Goal: Task Accomplishment & Management: Use online tool/utility

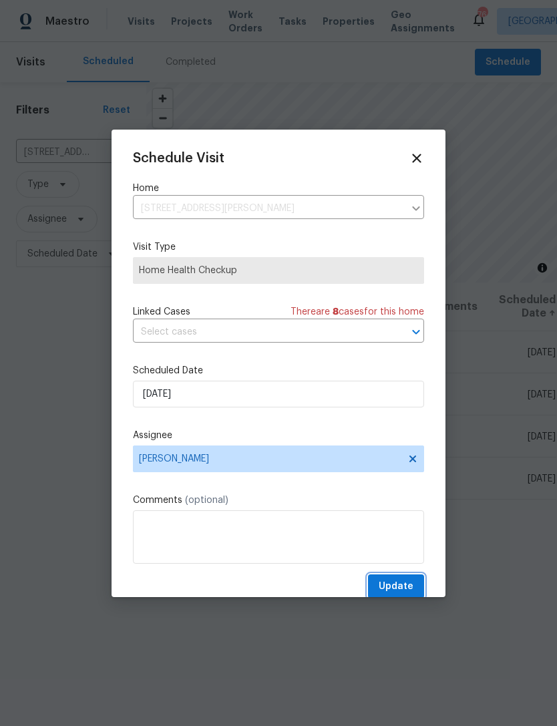
click at [404, 579] on button "Update" at bounding box center [396, 587] width 56 height 25
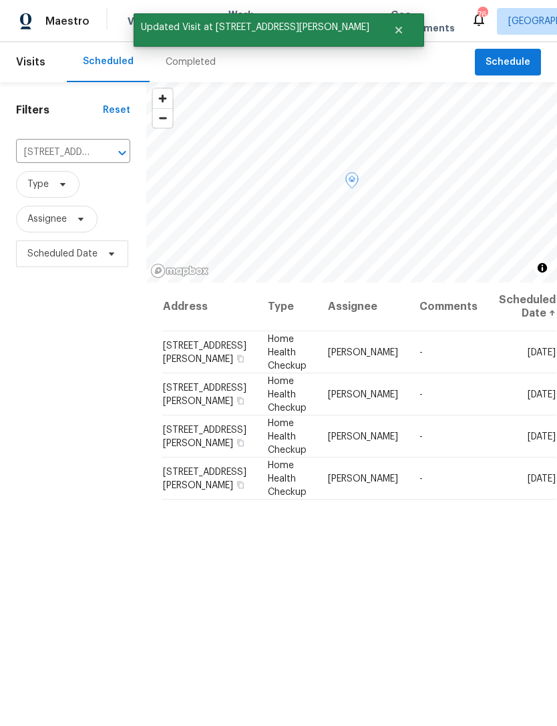
click at [0, 0] on icon at bounding box center [0, 0] width 0 height 0
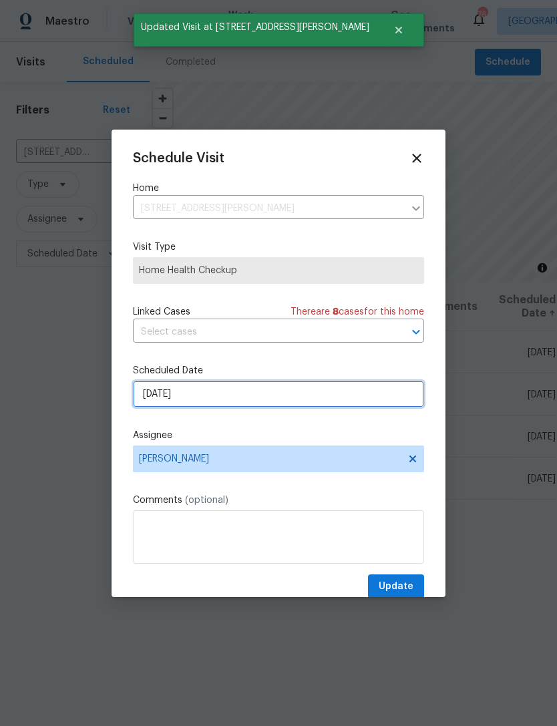
click at [276, 397] on input "9/12/2025" at bounding box center [278, 394] width 291 height 27
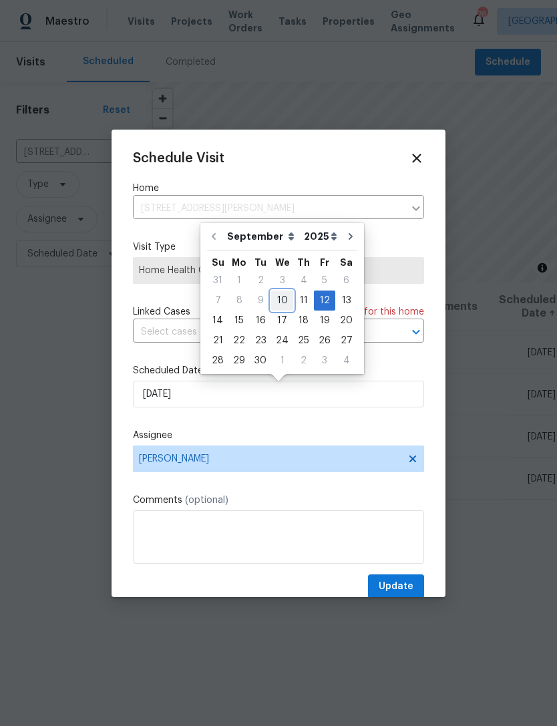
click at [285, 305] on div "10" at bounding box center [282, 300] width 22 height 19
type input "[DATE]"
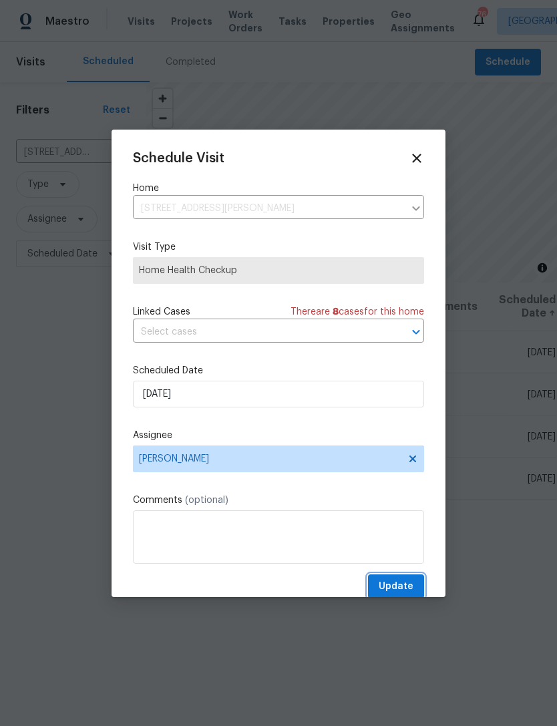
click at [398, 585] on span "Update" at bounding box center [396, 587] width 35 height 17
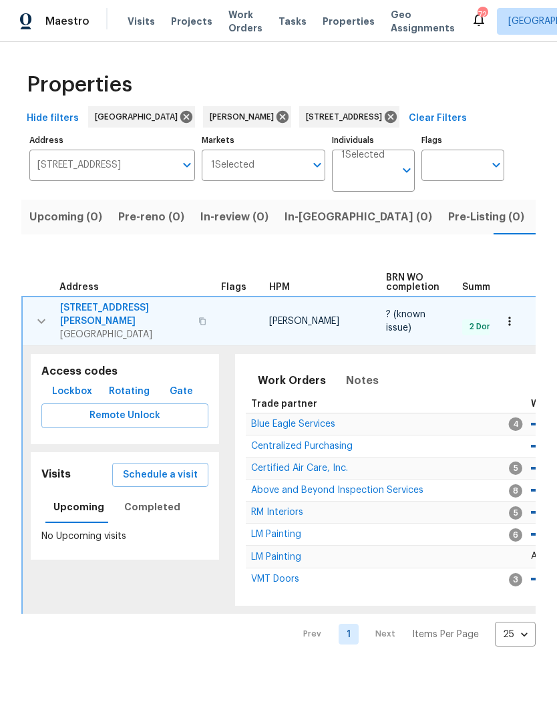
scroll to position [0, 21]
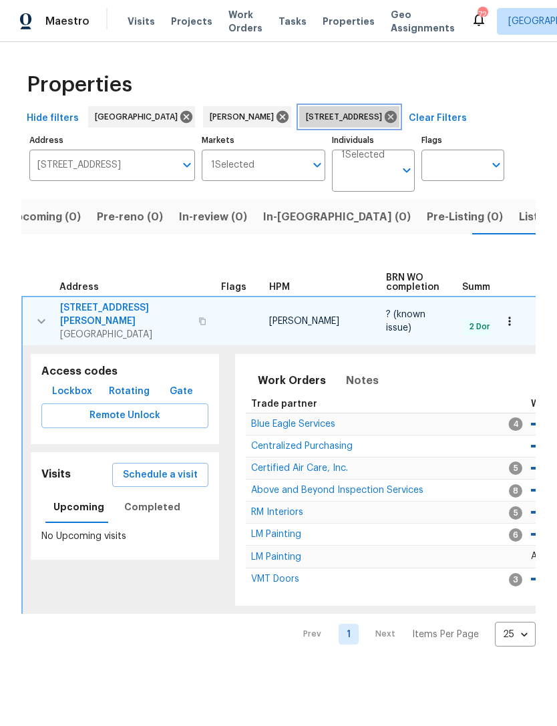
click at [397, 115] on icon at bounding box center [391, 117] width 12 height 12
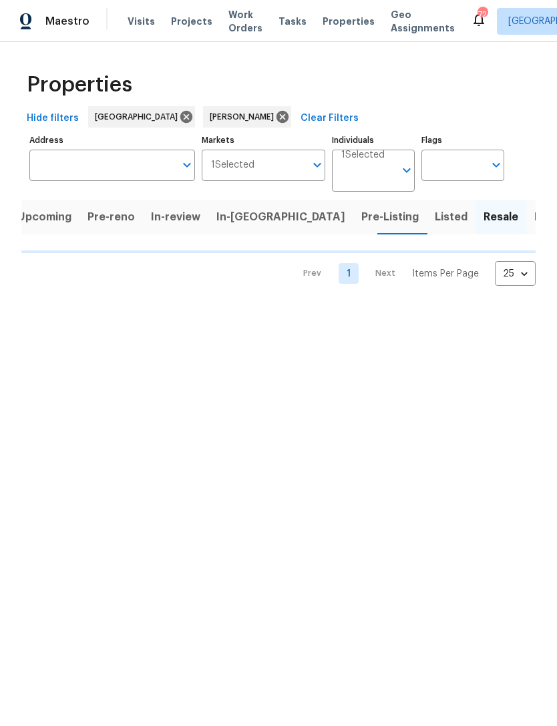
click at [128, 168] on input "Address" at bounding box center [102, 165] width 146 height 31
click at [81, 168] on input "Address" at bounding box center [102, 165] width 146 height 31
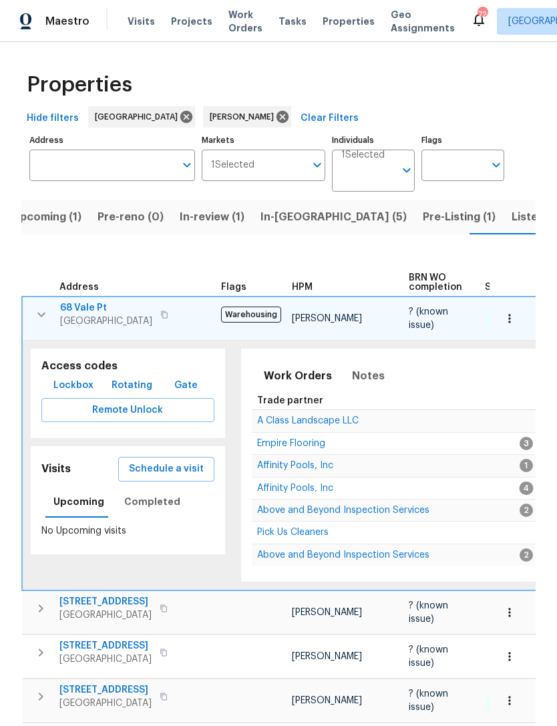
click at [128, 163] on input "Address" at bounding box center [102, 165] width 146 height 31
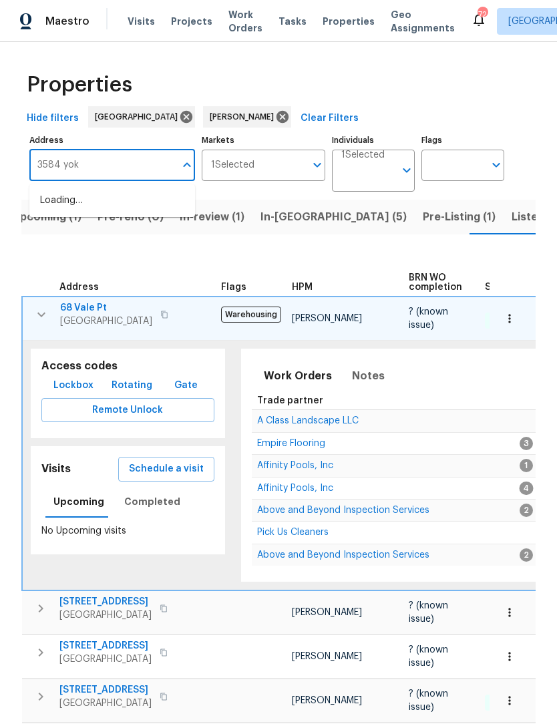
type input "3584 yoko"
click at [142, 203] on li "3584 Yoko Ln Douglasville GA 30135" at bounding box center [112, 208] width 166 height 36
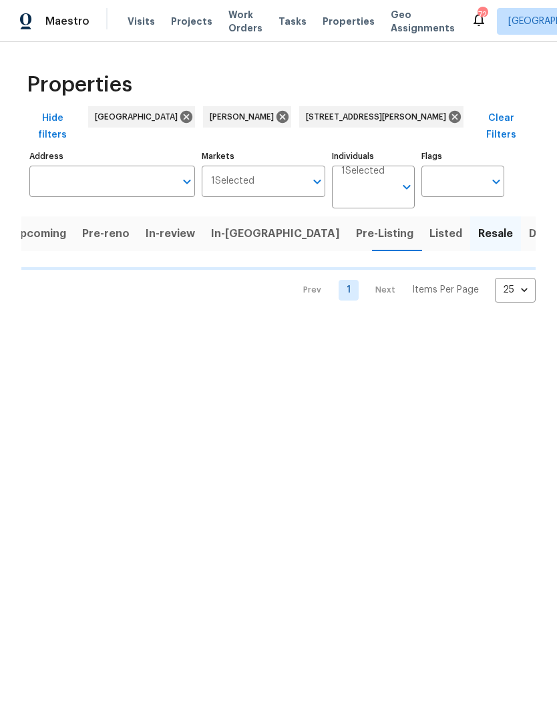
type input "3584 Yoko Ln Douglasville GA 30135"
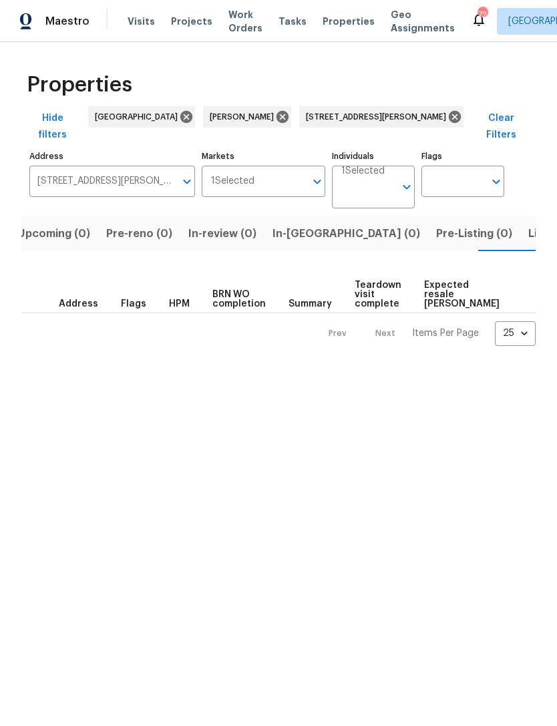
scroll to position [0, 21]
click at [519, 225] on span "Listed (1)" at bounding box center [543, 234] width 48 height 19
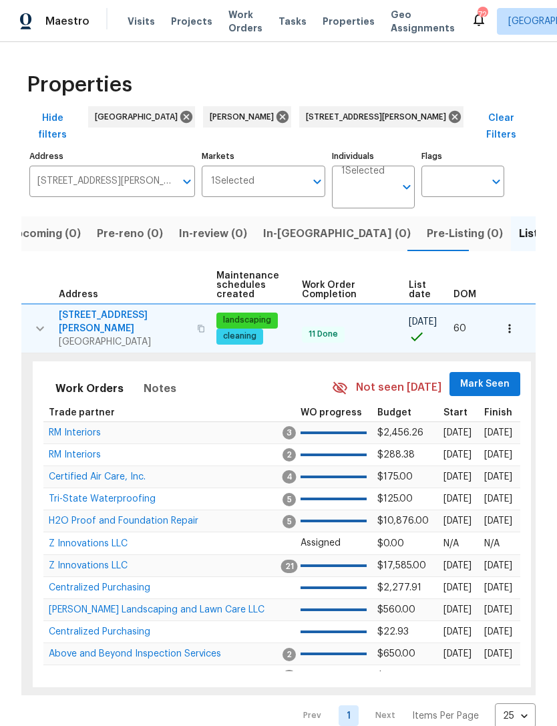
click at [478, 376] on span "Mark Seen" at bounding box center [484, 384] width 49 height 17
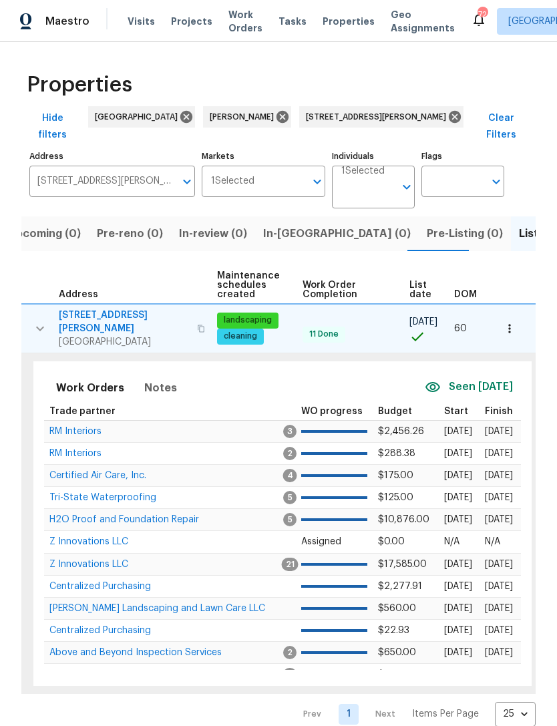
click at [118, 471] on span "Certified Air Care, Inc." at bounding box center [97, 475] width 97 height 9
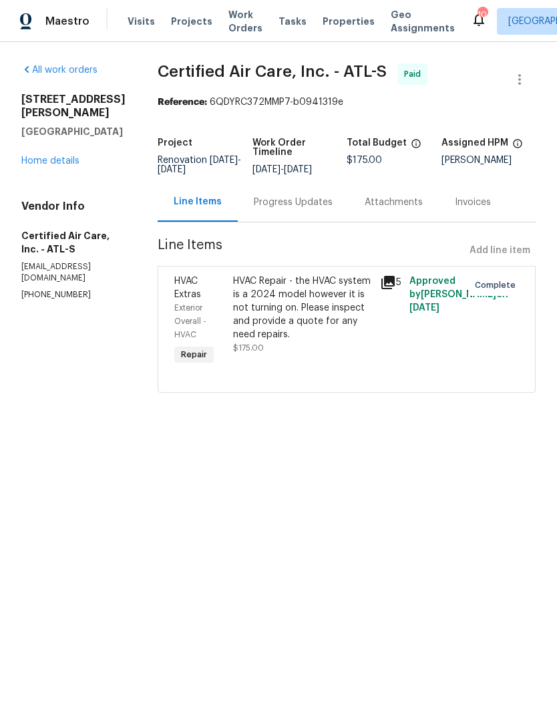
click at [63, 163] on link "Home details" at bounding box center [50, 160] width 58 height 9
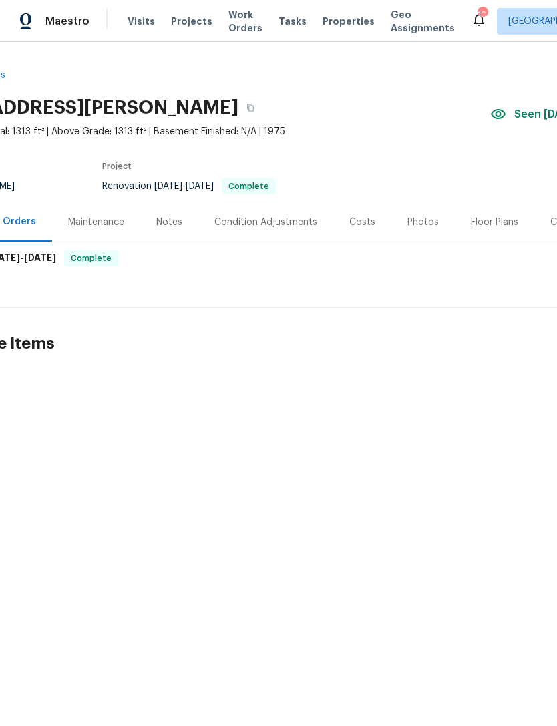
scroll to position [0, 147]
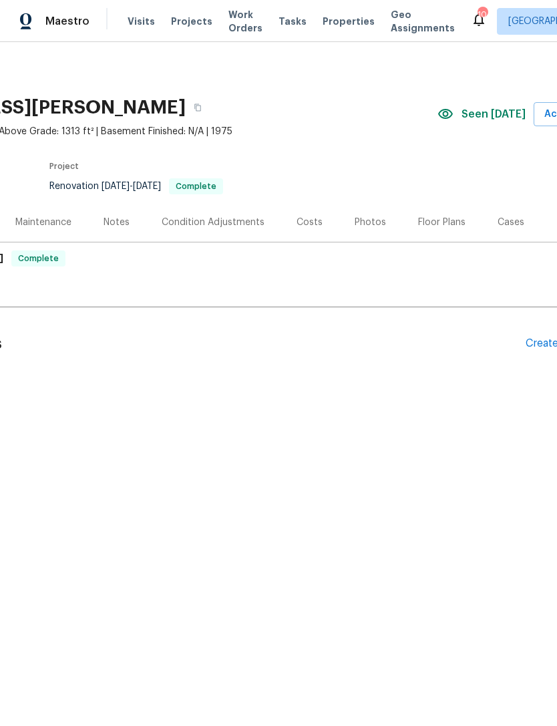
click at [535, 346] on div "Create Line Item" at bounding box center [567, 343] width 82 height 13
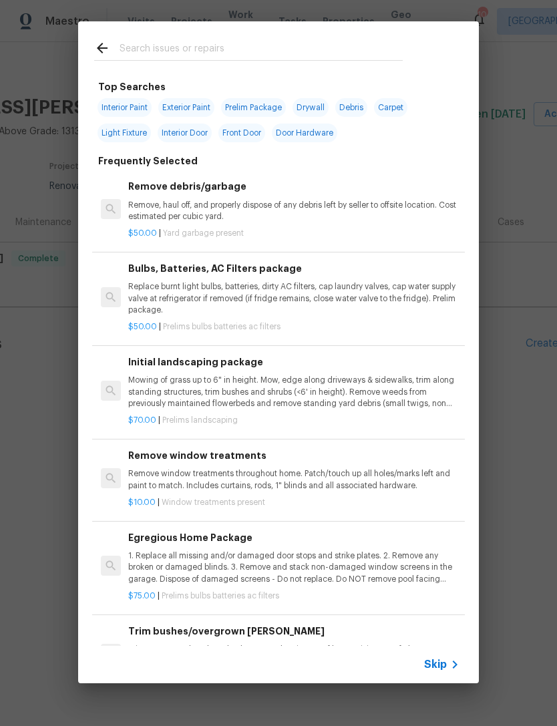
click at [252, 48] on input "text" at bounding box center [261, 50] width 283 height 20
type input "Lock"
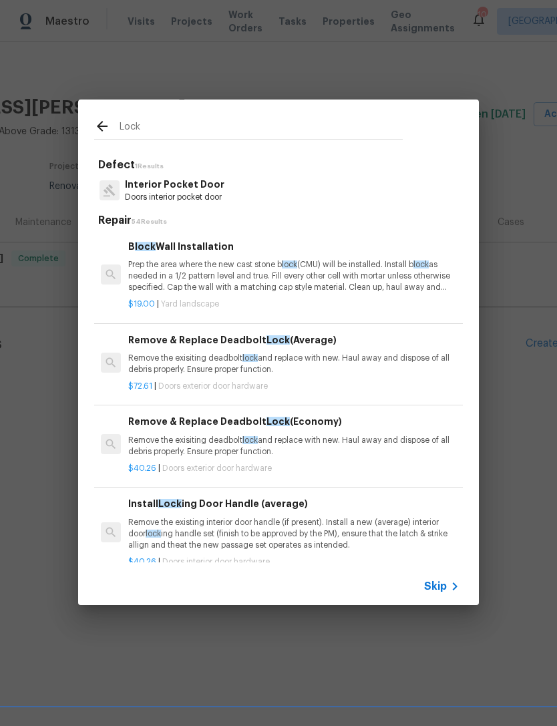
click at [214, 336] on h6 "Remove & Replace Deadbolt Lock (Average)" at bounding box center [293, 340] width 331 height 15
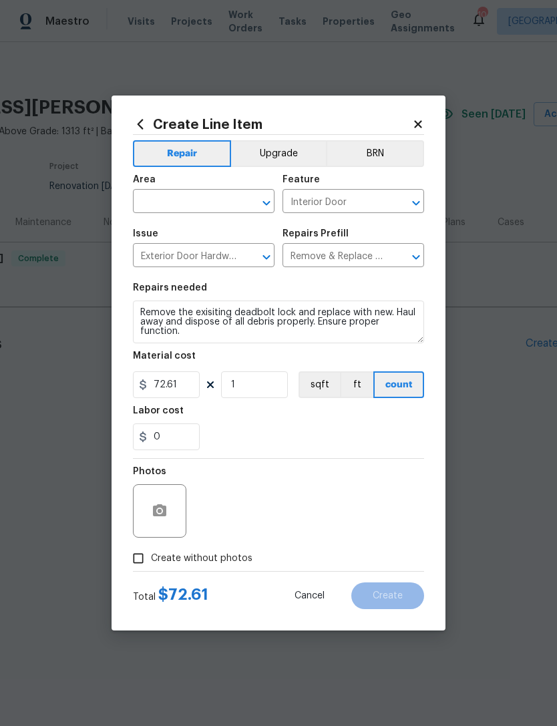
click at [180, 195] on input "text" at bounding box center [185, 202] width 104 height 21
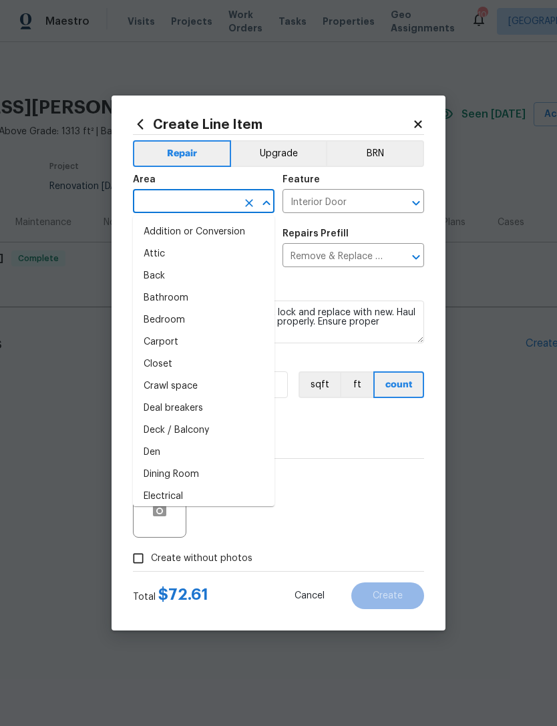
type input "i"
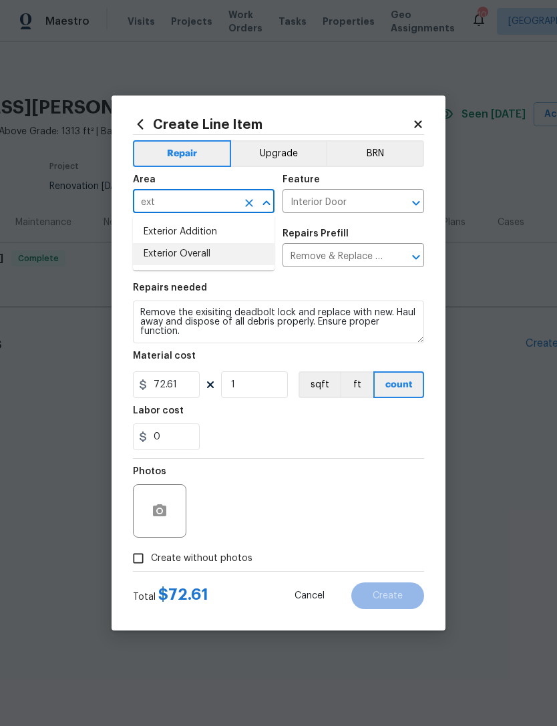
click at [227, 260] on li "Exterior Overall" at bounding box center [204, 254] width 142 height 22
type input "Exterior Overall"
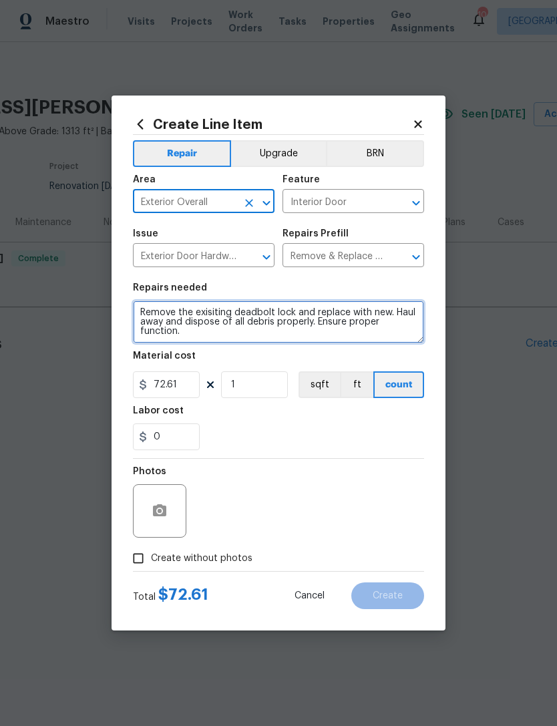
click at [248, 325] on textarea "Remove the exisiting deadbolt lock and replace with new. Haul away and dispose …" at bounding box center [278, 322] width 291 height 43
click at [247, 325] on textarea "Remove the exisiting deadbolt lock and replace with new. Haul away and dispose …" at bounding box center [278, 322] width 291 height 43
click at [238, 319] on textarea "Remove the exisiting deadbolt lock and replace with new. Haul away and dispose …" at bounding box center [278, 322] width 291 height 43
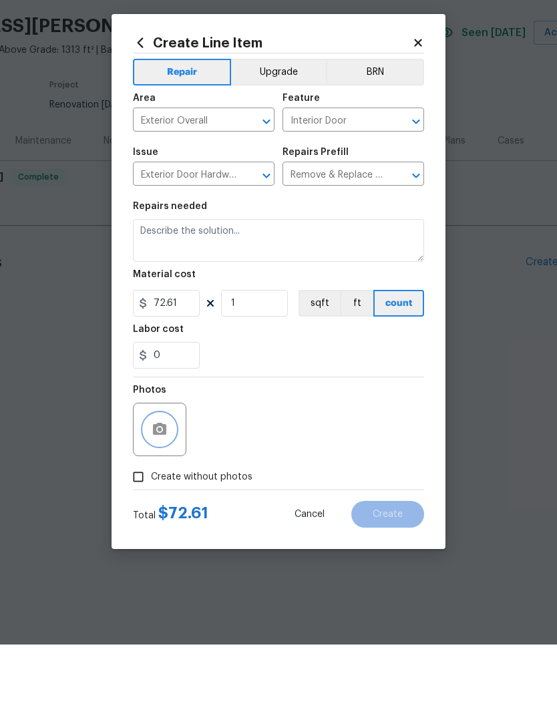
click at [158, 495] on button "button" at bounding box center [160, 511] width 32 height 32
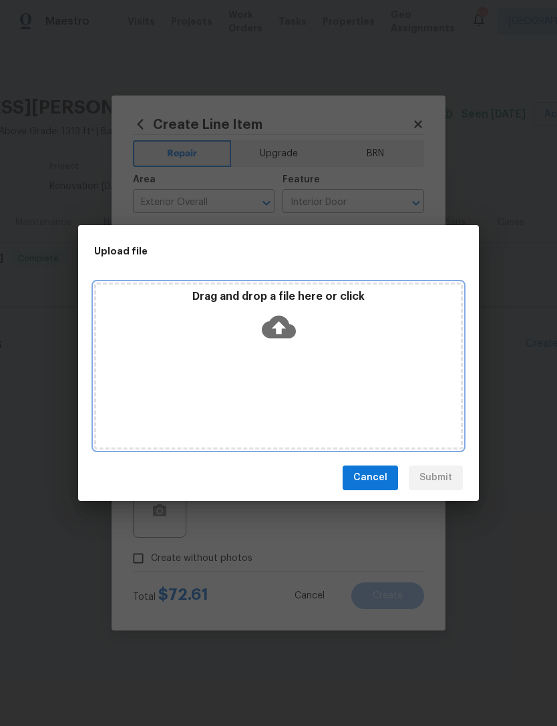
click at [289, 336] on icon at bounding box center [279, 326] width 34 height 23
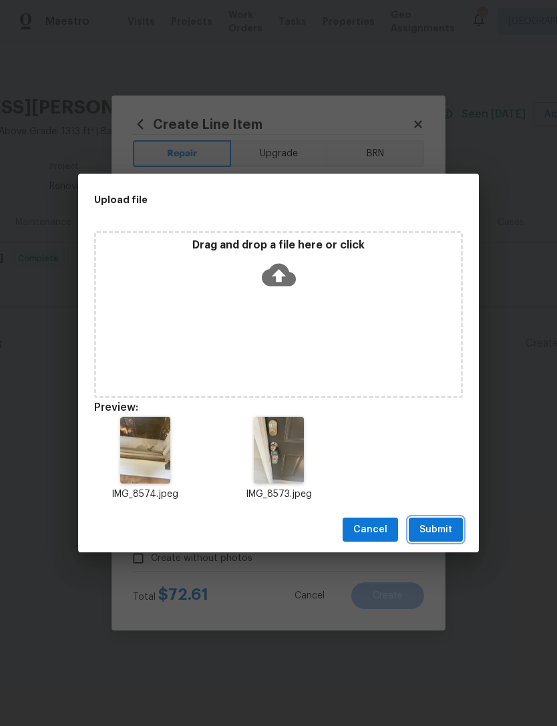
click at [438, 522] on span "Submit" at bounding box center [436, 530] width 33 height 17
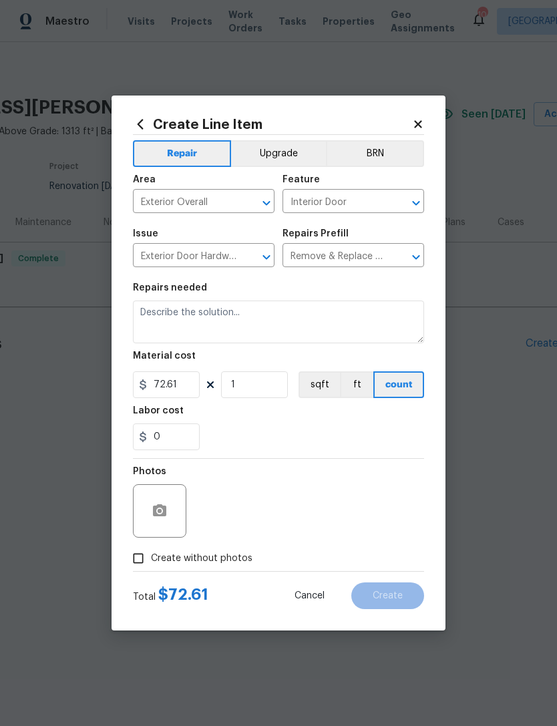
click at [250, 321] on textarea at bounding box center [278, 322] width 291 height 43
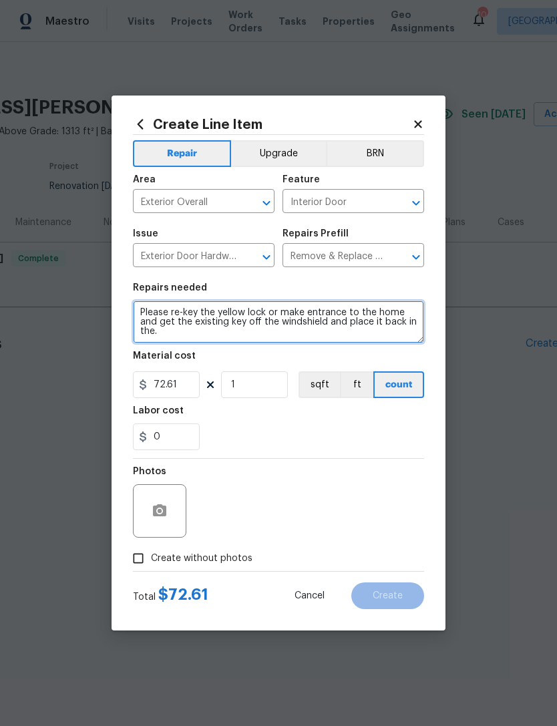
click at [309, 330] on textarea "Please re-key the yellow lock or make entrance to the home and get the existing…" at bounding box center [278, 322] width 291 height 43
click at [315, 326] on textarea "Please re-key the yellow lock or make entrance to the home and get the existing…" at bounding box center [278, 322] width 291 height 43
click at [243, 337] on textarea "Please re-key the yellow lock or make entrance to the home and get the existing…" at bounding box center [278, 322] width 291 height 43
click at [235, 315] on textarea "Please re-key the yellow lock or make entrance to the home and get the existing…" at bounding box center [278, 322] width 291 height 43
click at [320, 327] on textarea "Please re-key the Yale lock or make entrance to the home and get the existing k…" at bounding box center [278, 322] width 291 height 43
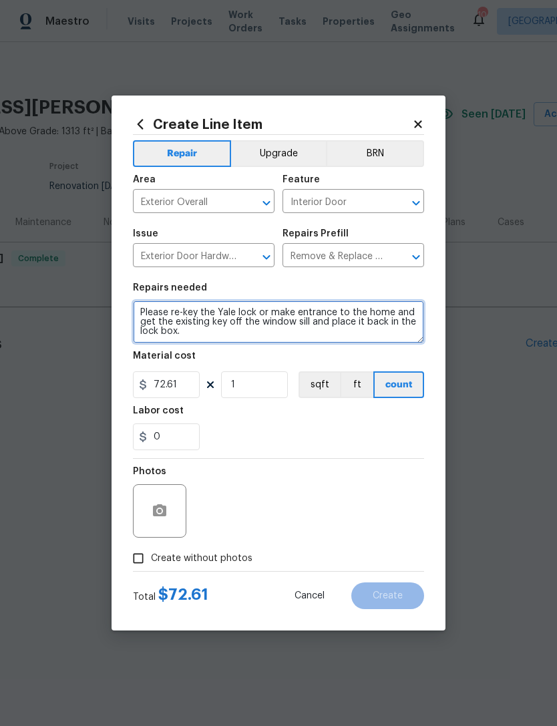
click at [261, 313] on textarea "Please re-key the Yale lock or make entrance to the home and get the existing k…" at bounding box center [278, 322] width 291 height 43
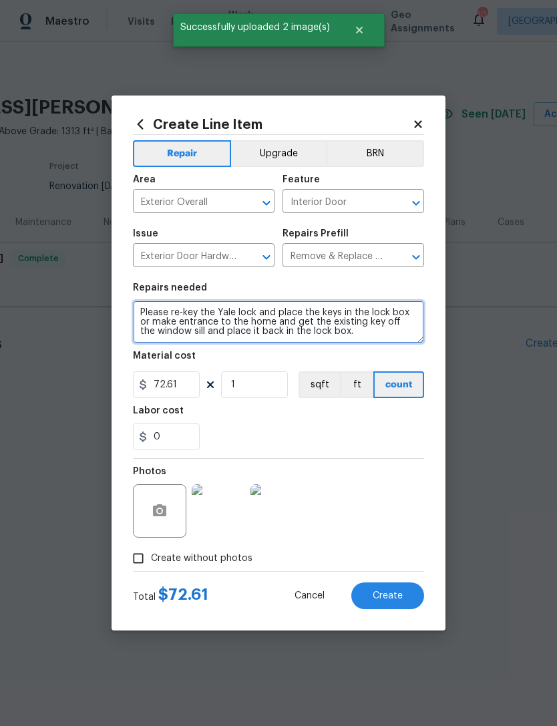
type textarea "Please re-key the Yale lock and place the keys in the lock box or make entrance…"
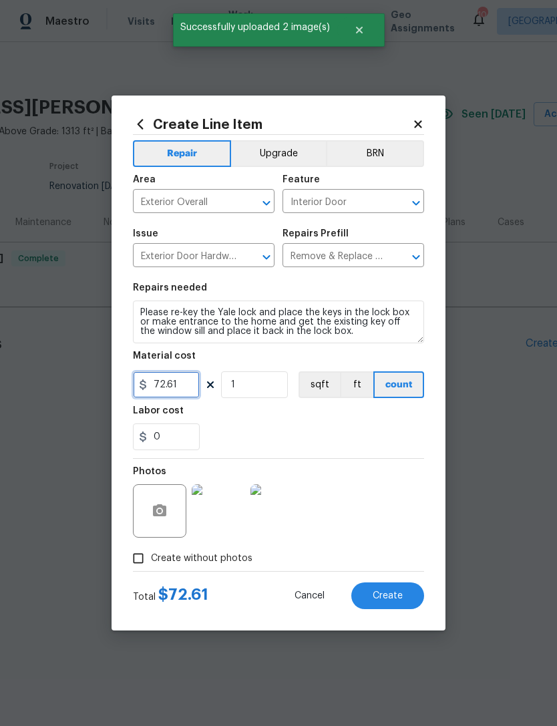
click at [182, 397] on input "72.61" at bounding box center [166, 385] width 67 height 27
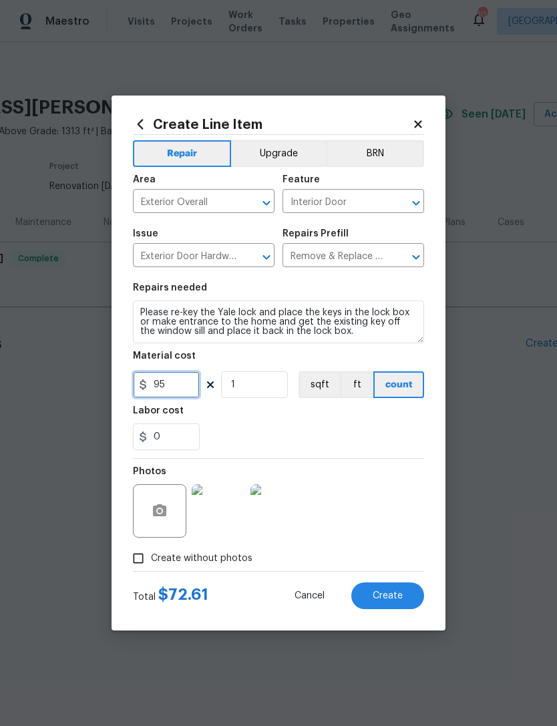
type input "95"
click at [319, 428] on div "0" at bounding box center [278, 437] width 291 height 27
click at [384, 587] on button "Create" at bounding box center [388, 596] width 73 height 27
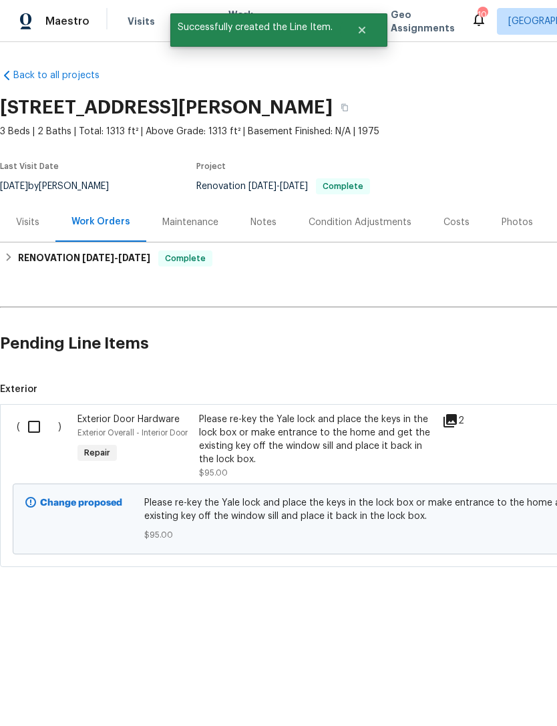
scroll to position [0, 0]
click at [39, 437] on input "checkbox" at bounding box center [39, 427] width 38 height 28
checkbox input "true"
click at [488, 690] on span "Create Work Order" at bounding box center [480, 693] width 89 height 17
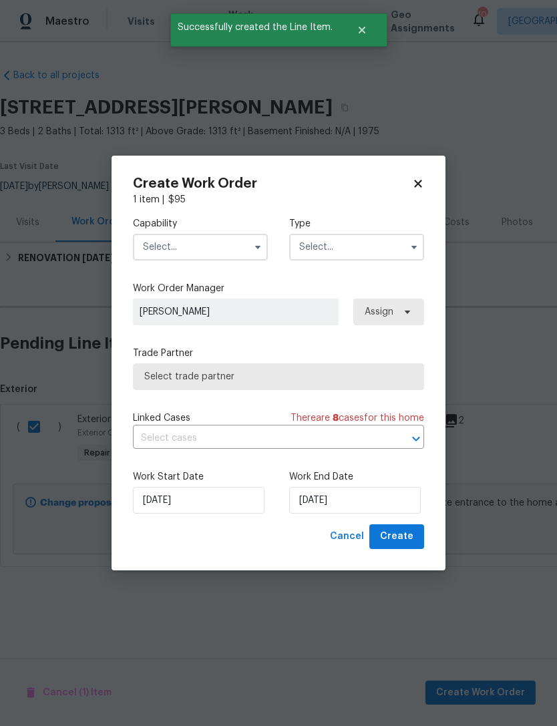
click at [225, 239] on input "text" at bounding box center [200, 247] width 135 height 27
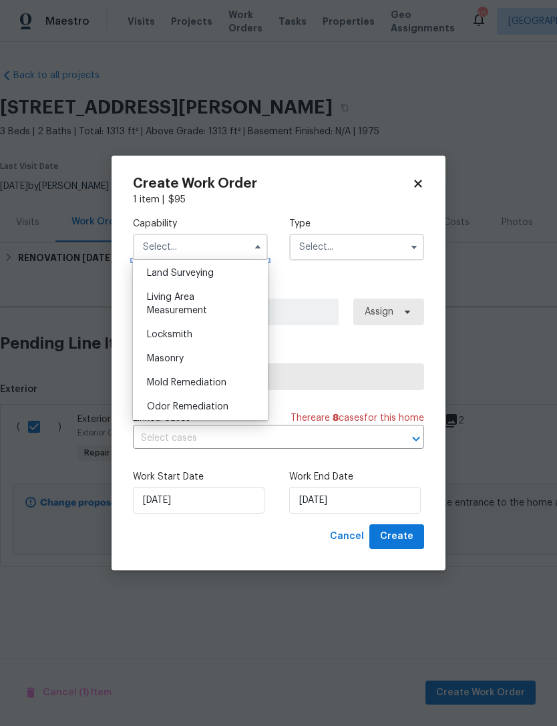
scroll to position [920, 0]
click at [222, 334] on div "Locksmith" at bounding box center [200, 334] width 128 height 24
type input "Locksmith"
click at [372, 245] on input "text" at bounding box center [356, 247] width 135 height 27
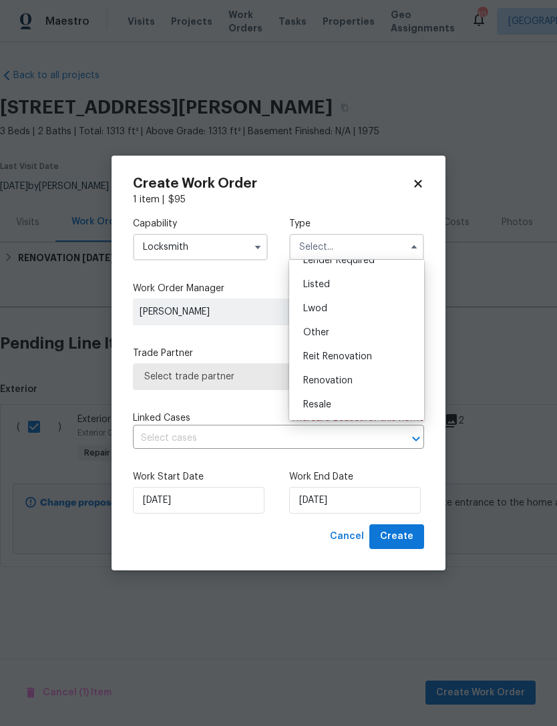
scroll to position [105, 0]
click at [357, 283] on div "Listed" at bounding box center [357, 291] width 128 height 24
type input "Listed"
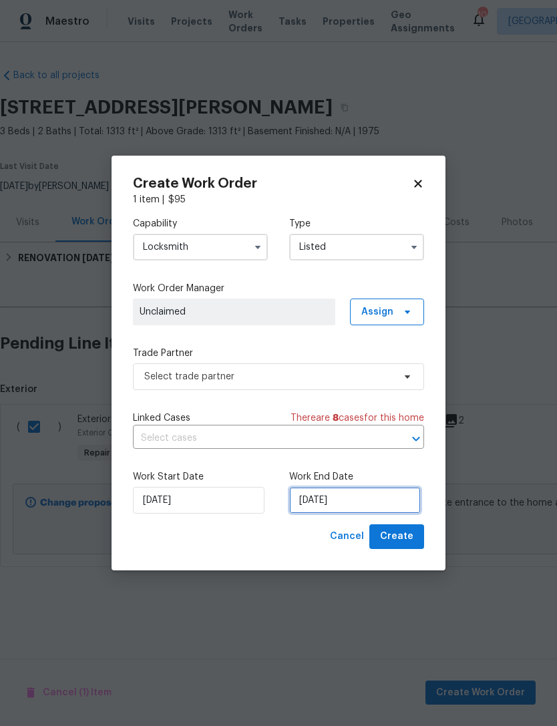
click at [364, 504] on input "[DATE]" at bounding box center [355, 500] width 132 height 27
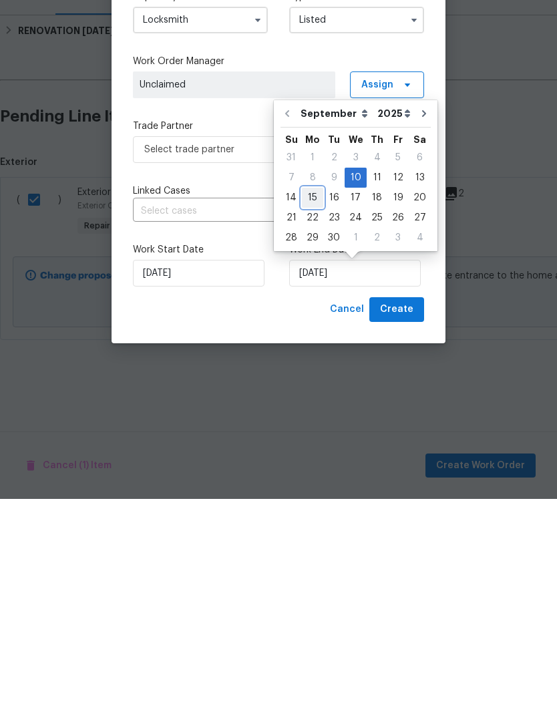
click at [311, 416] on div "15" at bounding box center [312, 425] width 21 height 19
type input "[DATE]"
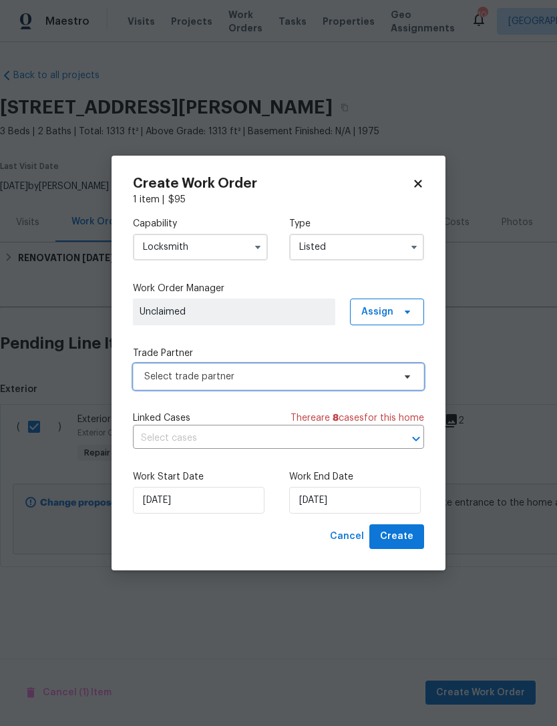
click at [309, 381] on span "Select trade partner" at bounding box center [268, 376] width 249 height 13
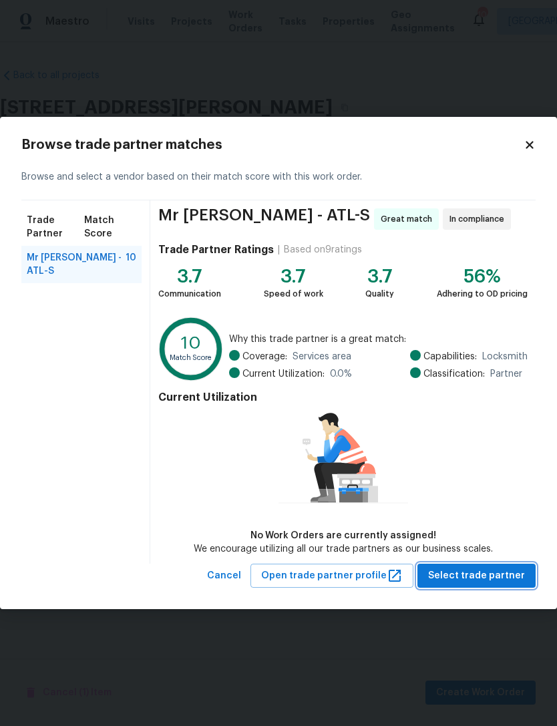
click at [483, 573] on span "Select trade partner" at bounding box center [476, 576] width 97 height 17
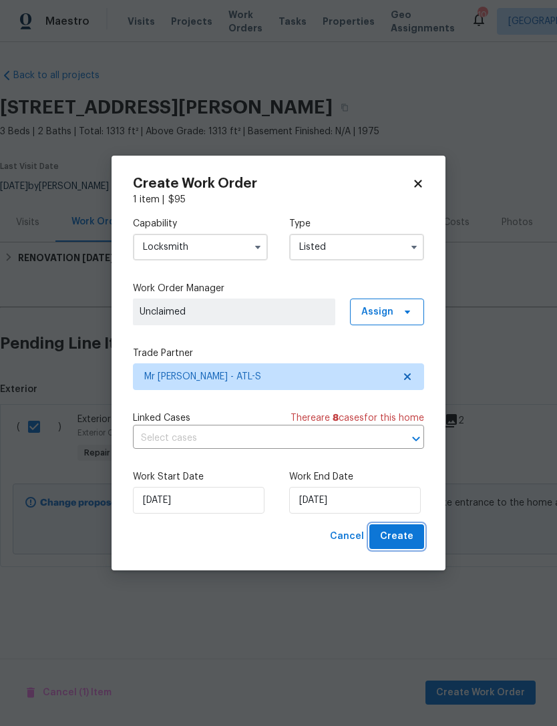
click at [398, 535] on span "Create" at bounding box center [396, 537] width 33 height 17
checkbox input "false"
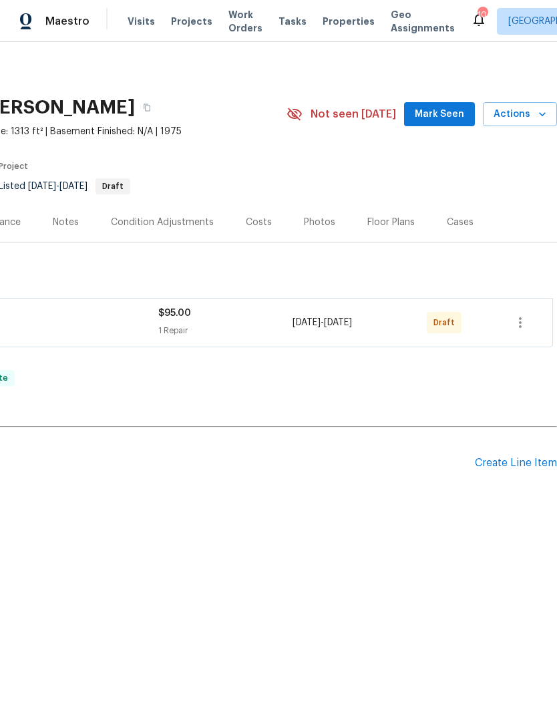
scroll to position [0, 198]
click at [523, 315] on icon "button" at bounding box center [521, 323] width 16 height 16
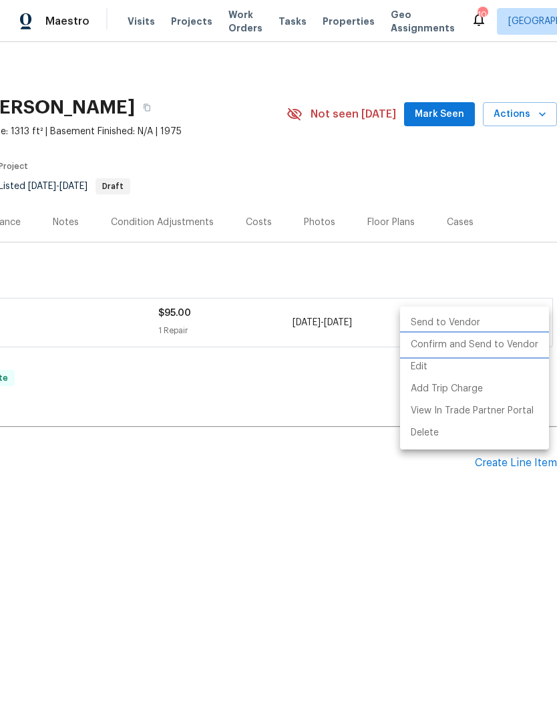
click at [511, 345] on li "Confirm and Send to Vendor" at bounding box center [474, 345] width 149 height 22
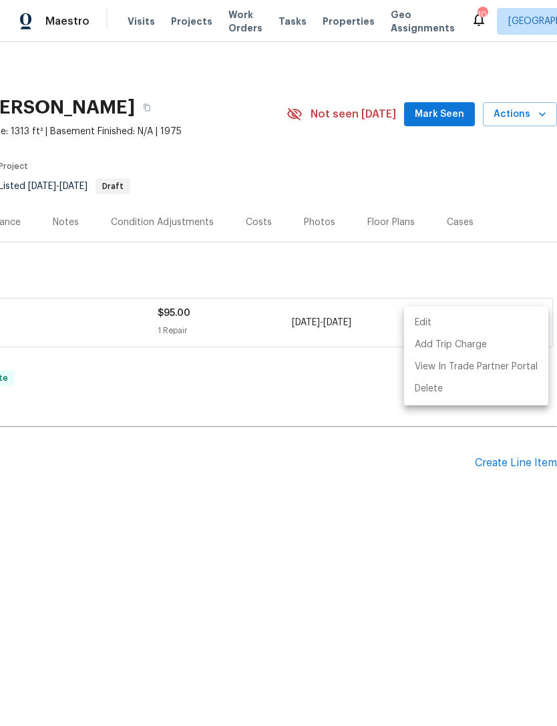
click at [529, 291] on div at bounding box center [278, 363] width 557 height 726
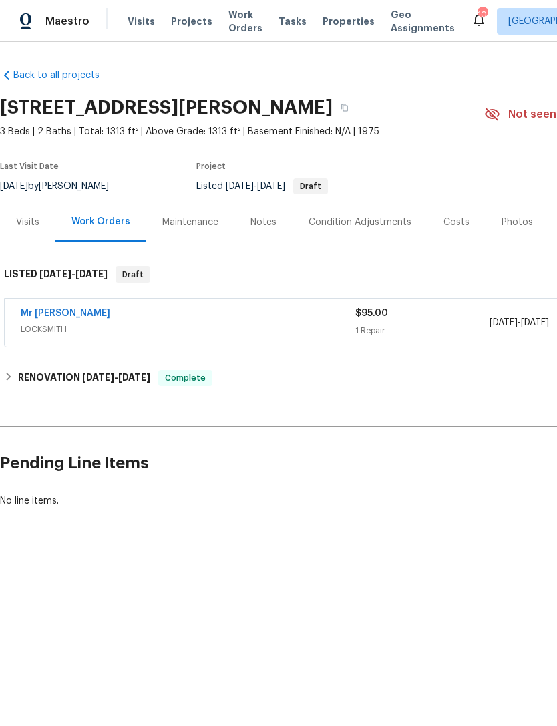
scroll to position [0, 0]
